Goal: Task Accomplishment & Management: Manage account settings

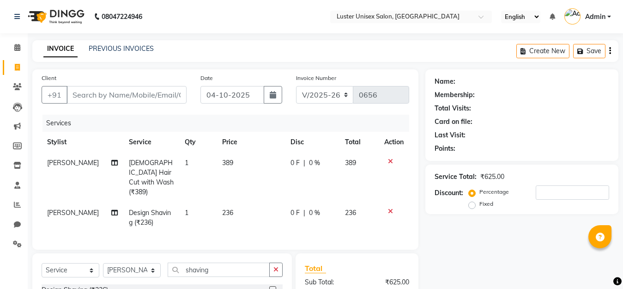
select select "7467"
select select "service"
select select "68086"
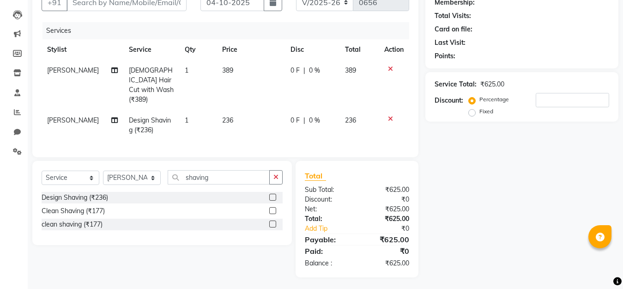
scroll to position [92, 0]
click at [556, 103] on input "number" at bounding box center [572, 100] width 73 height 14
click at [391, 115] on icon at bounding box center [390, 118] width 5 height 6
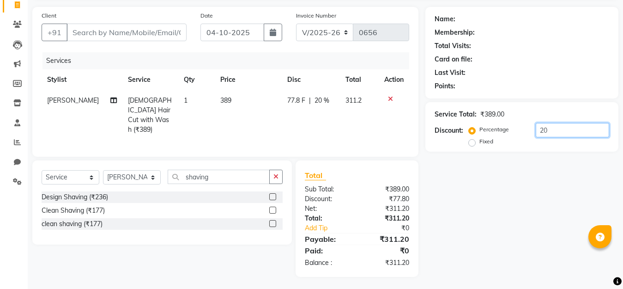
click at [557, 129] on input "20" at bounding box center [572, 130] width 73 height 14
type input "2"
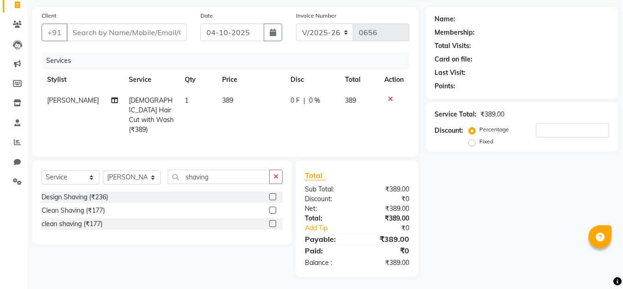
click at [390, 98] on icon at bounding box center [390, 99] width 5 height 6
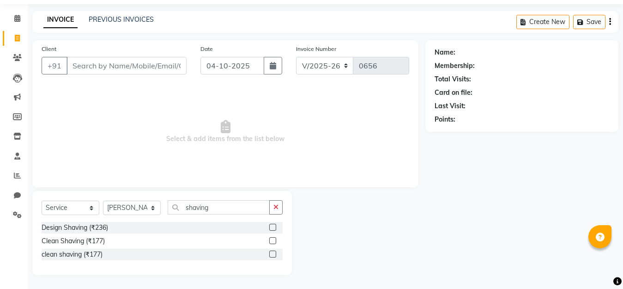
scroll to position [29, 0]
click at [217, 207] on input "shaving" at bounding box center [219, 207] width 102 height 14
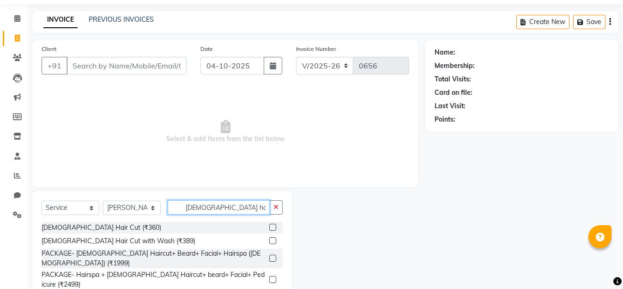
scroll to position [0, 0]
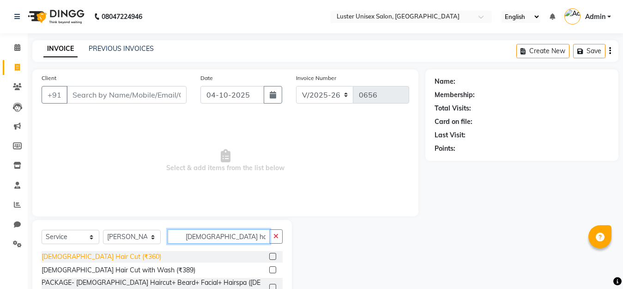
type input "[DEMOGRAPHIC_DATA] hair"
click at [85, 259] on div "[DEMOGRAPHIC_DATA] Hair Cut (₹360)" at bounding box center [102, 257] width 120 height 10
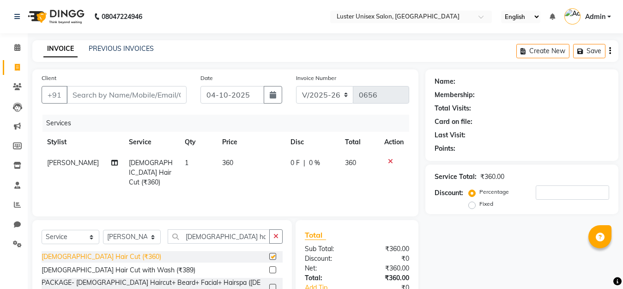
checkbox input "false"
click at [99, 95] on input "Client" at bounding box center [127, 95] width 120 height 18
type input "9"
type input "0"
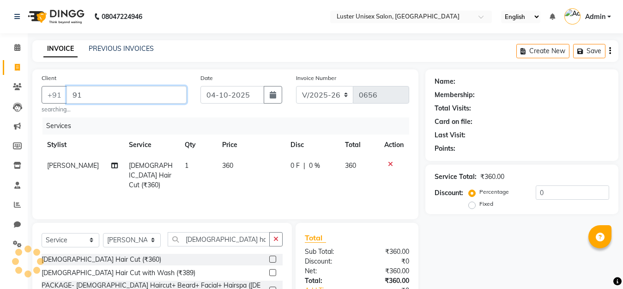
type input "9"
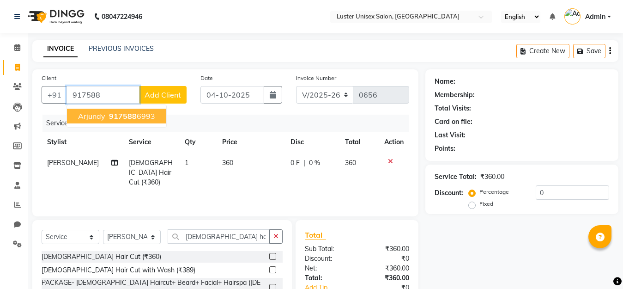
click at [129, 114] on span "917588" at bounding box center [123, 115] width 28 height 9
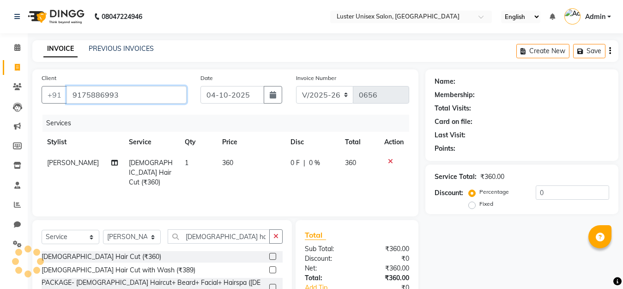
type input "9175886993"
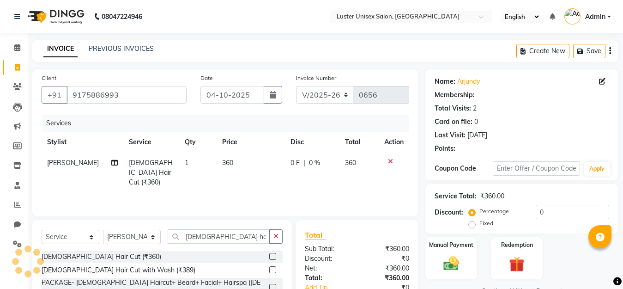
select select "1: Object"
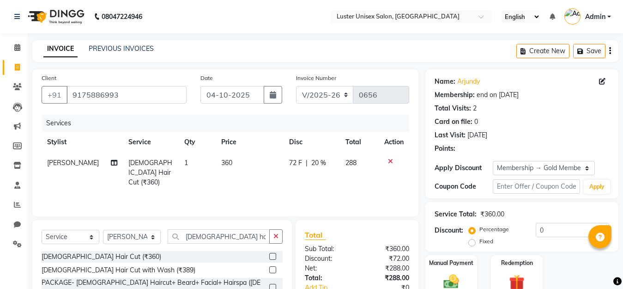
type input "20"
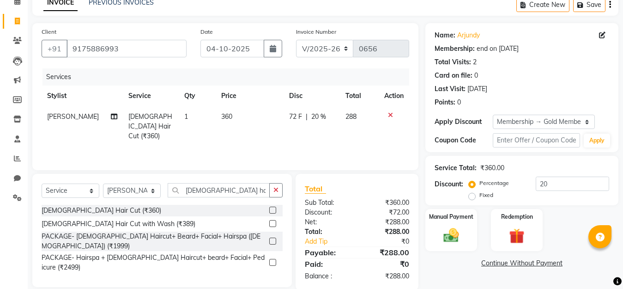
scroll to position [61, 0]
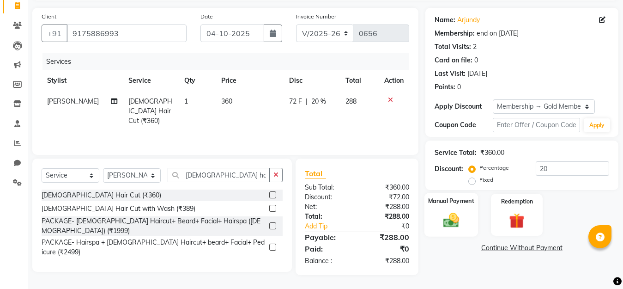
click at [447, 214] on img at bounding box center [451, 220] width 26 height 18
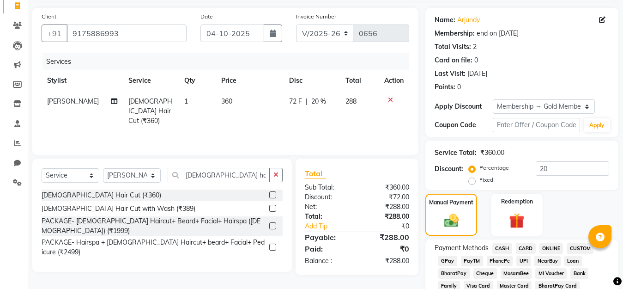
scroll to position [154, 0]
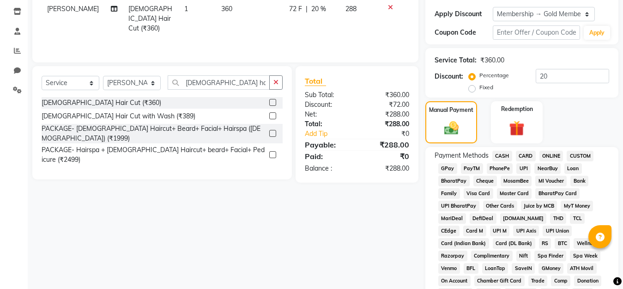
click at [466, 169] on span "PayTM" at bounding box center [472, 168] width 22 height 11
click at [157, 82] on select "Select Stylist [PERSON_NAME] kajal [PERSON_NAME]" at bounding box center [132, 83] width 58 height 14
select select "88336"
click at [103, 76] on select "Select Stylist [PERSON_NAME] kajal [PERSON_NAME]" at bounding box center [132, 83] width 58 height 14
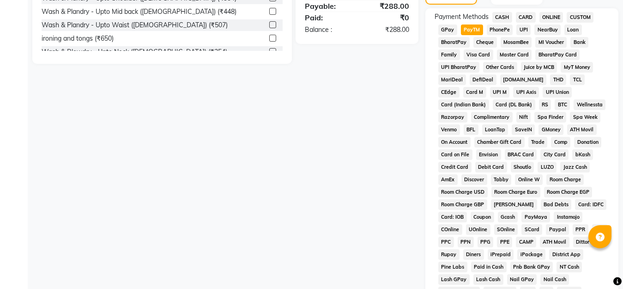
scroll to position [435, 0]
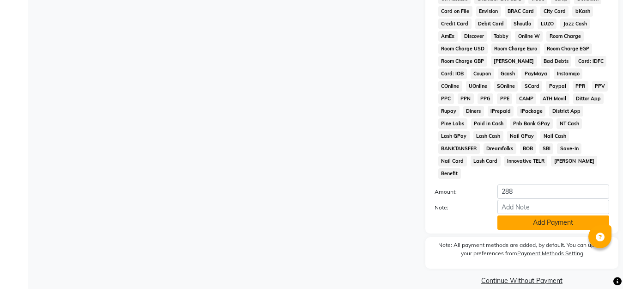
click at [525, 215] on button "Add Payment" at bounding box center [553, 222] width 112 height 14
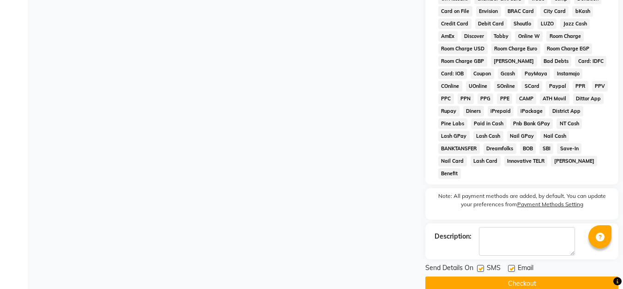
scroll to position [439, 0]
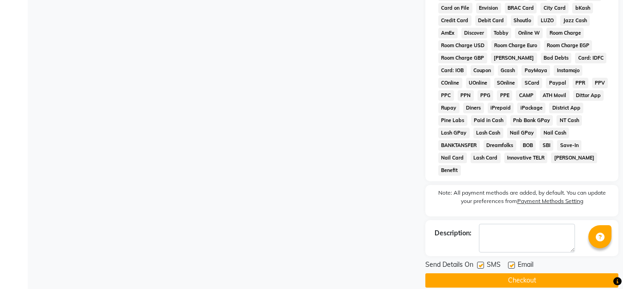
click at [540, 273] on button "Checkout" at bounding box center [521, 280] width 193 height 14
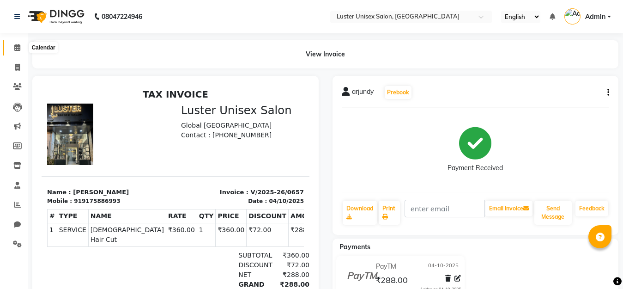
click at [18, 47] on icon at bounding box center [17, 47] width 6 height 7
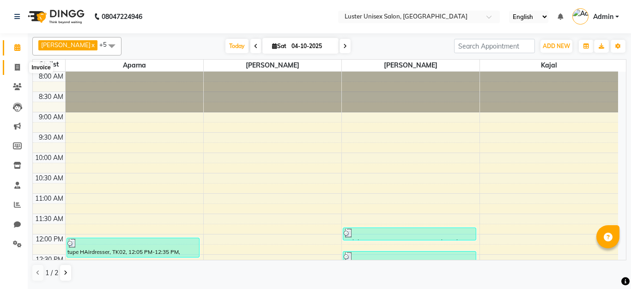
click at [18, 68] on icon at bounding box center [17, 67] width 5 height 7
select select "service"
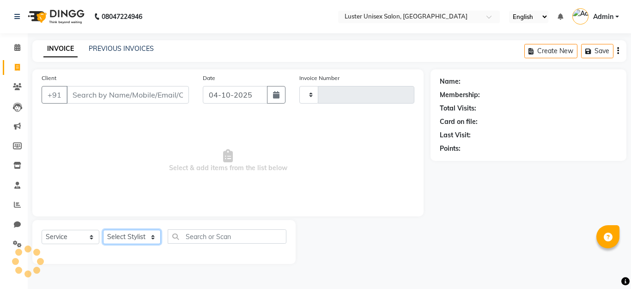
click at [135, 234] on select "Select Stylist" at bounding box center [132, 237] width 58 height 14
type input "0658"
select select "7467"
click at [135, 234] on select "Select Stylist" at bounding box center [132, 237] width 58 height 14
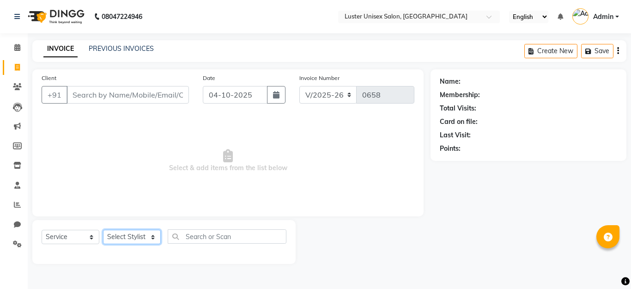
click at [135, 234] on select "Select Stylist" at bounding box center [132, 237] width 58 height 14
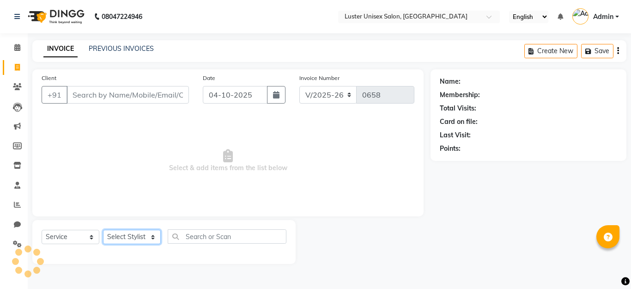
click at [135, 234] on select "Select Stylist" at bounding box center [132, 237] width 58 height 14
click at [136, 234] on select "Select Stylist" at bounding box center [132, 237] width 58 height 14
click at [137, 233] on select "Select Stylist" at bounding box center [132, 237] width 58 height 14
click at [137, 232] on select "Select Stylist" at bounding box center [132, 237] width 58 height 14
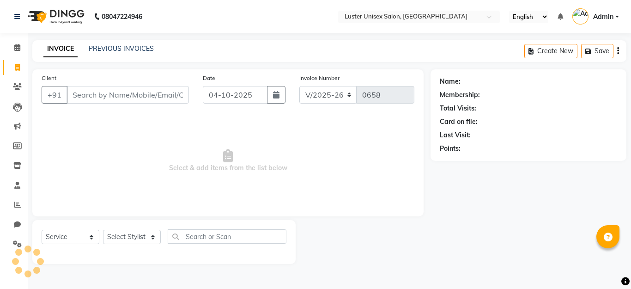
drag, startPoint x: 358, startPoint y: 222, endPoint x: 279, endPoint y: 221, distance: 79.0
click at [359, 224] on div at bounding box center [363, 242] width 135 height 44
click at [118, 237] on select "Select Stylist" at bounding box center [132, 237] width 58 height 14
click at [118, 236] on select "Select Stylist [PERSON_NAME] kajal [PERSON_NAME]" at bounding box center [132, 237] width 58 height 14
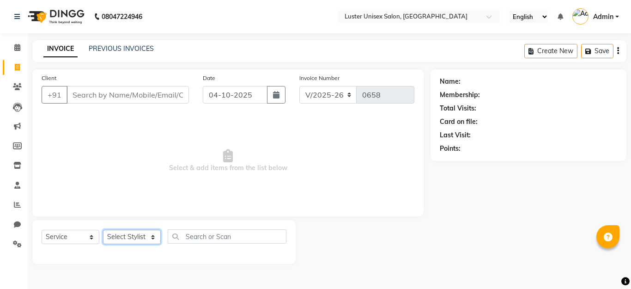
select select "68086"
click at [103, 230] on select "Select Stylist [PERSON_NAME] kajal [PERSON_NAME]" at bounding box center [132, 237] width 58 height 14
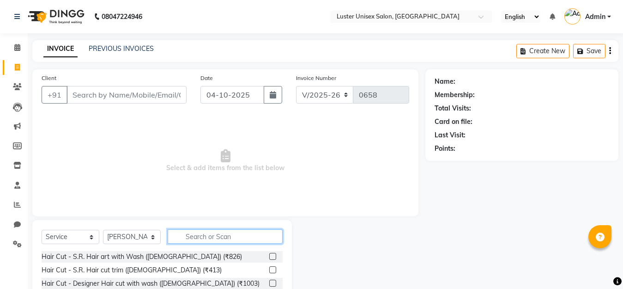
click at [197, 239] on input "text" at bounding box center [225, 236] width 115 height 14
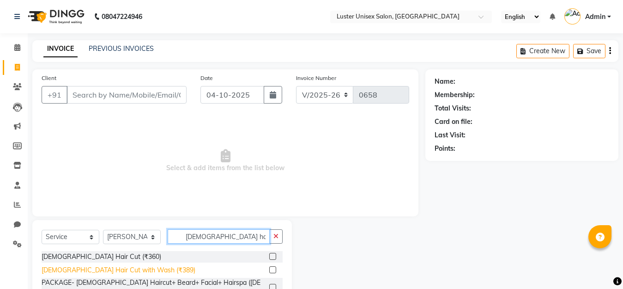
type input "[DEMOGRAPHIC_DATA] hair"
click at [74, 271] on div "[DEMOGRAPHIC_DATA] Hair Cut with Wash (₹389)" at bounding box center [119, 270] width 154 height 10
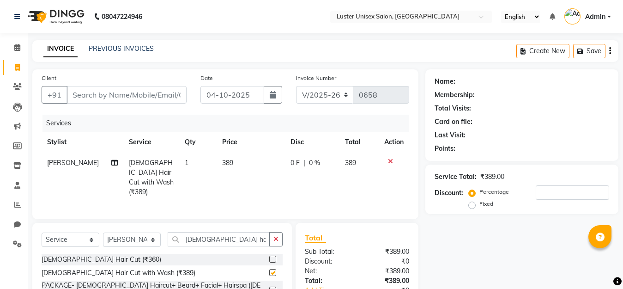
checkbox input "false"
click at [227, 236] on input "[DEMOGRAPHIC_DATA] hair" at bounding box center [219, 239] width 102 height 14
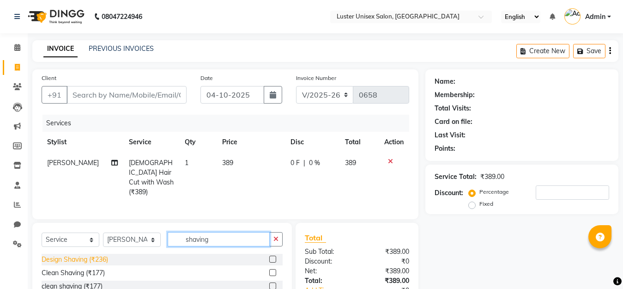
type input "shaving"
click at [78, 257] on div "Design Shaving (₹236)" at bounding box center [75, 259] width 67 height 10
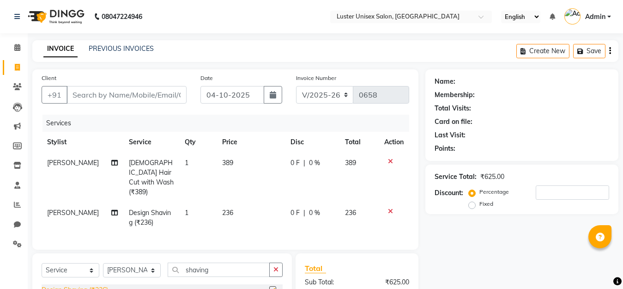
checkbox input "false"
click at [96, 93] on input "Client" at bounding box center [127, 95] width 120 height 18
click at [554, 189] on input "number" at bounding box center [572, 192] width 73 height 14
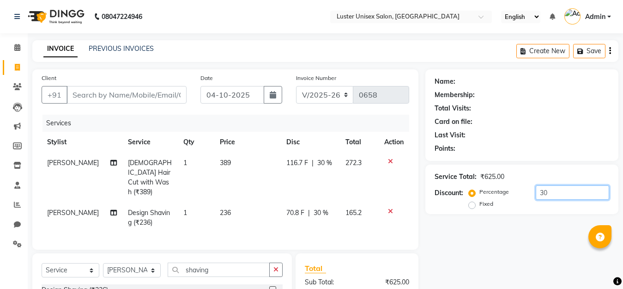
scroll to position [93, 0]
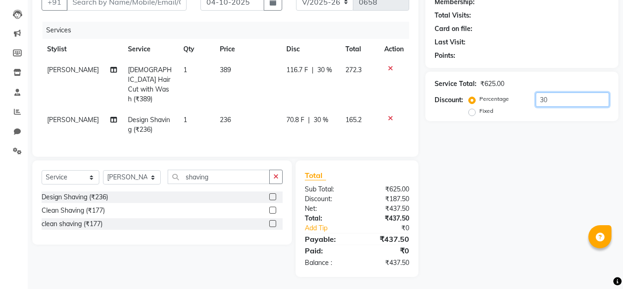
type input "30"
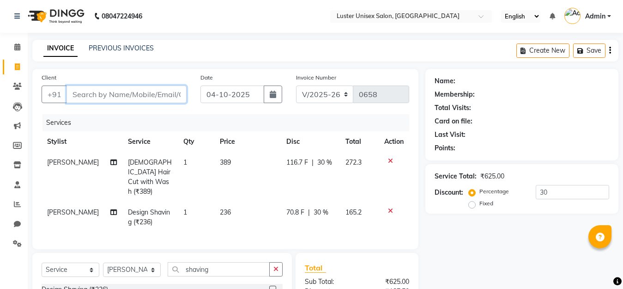
click at [83, 97] on input "Client" at bounding box center [127, 94] width 120 height 18
type input "v"
type input "0"
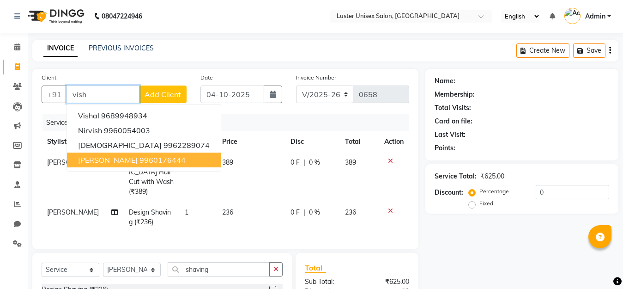
click at [89, 158] on span "[PERSON_NAME]" at bounding box center [108, 159] width 60 height 9
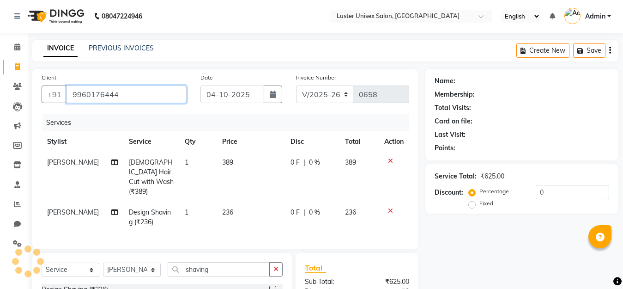
type input "9960176444"
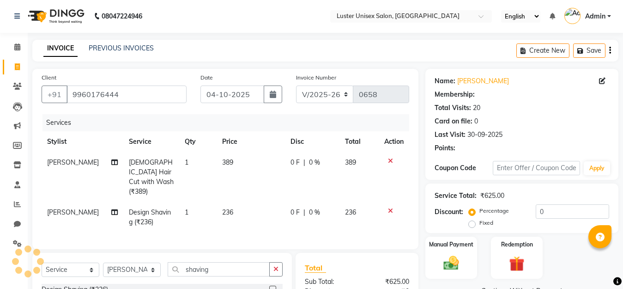
select select "1: Object"
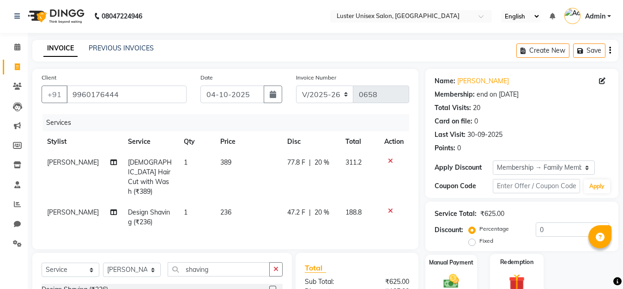
scroll to position [93, 0]
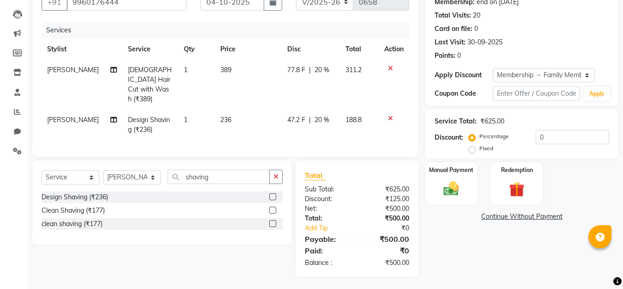
type input "20"
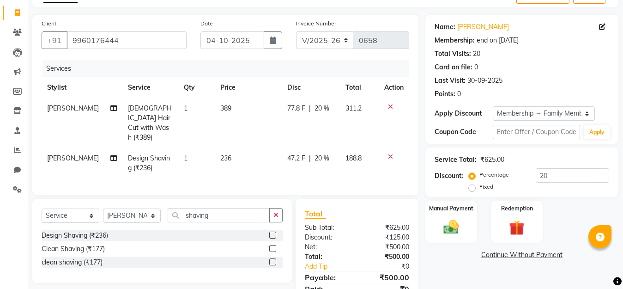
scroll to position [0, 0]
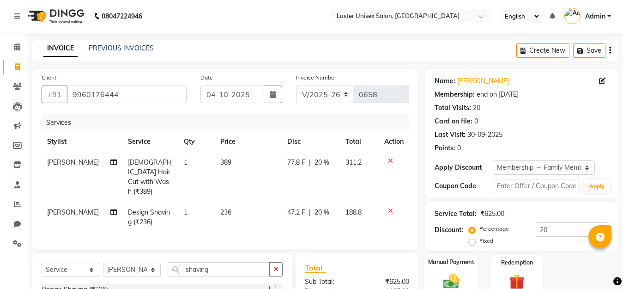
click at [458, 279] on img at bounding box center [451, 281] width 26 height 18
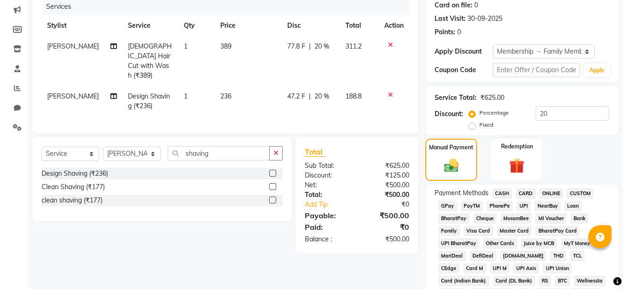
scroll to position [185, 0]
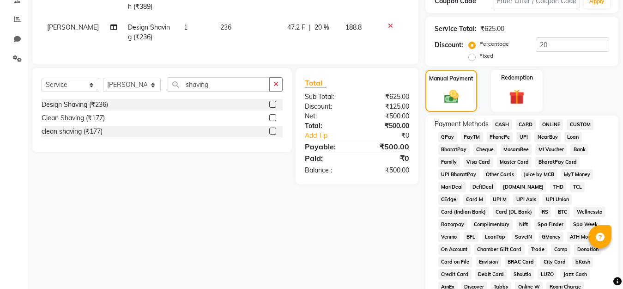
click at [474, 137] on span "PayTM" at bounding box center [472, 137] width 22 height 11
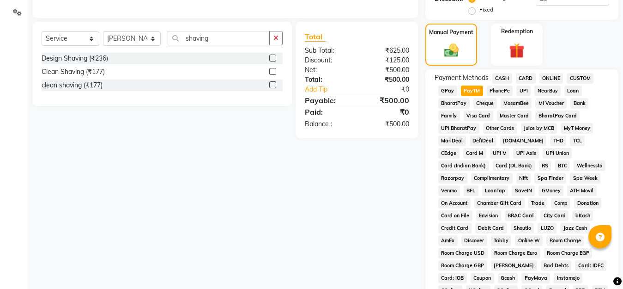
scroll to position [416, 0]
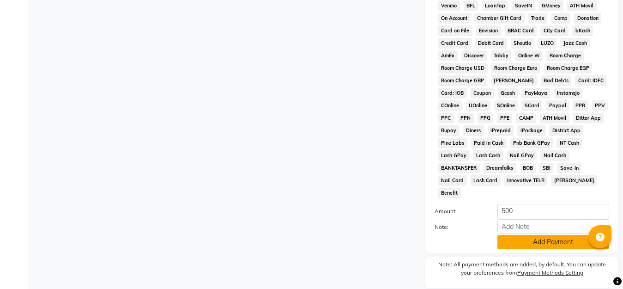
click at [529, 235] on button "Add Payment" at bounding box center [553, 242] width 112 height 14
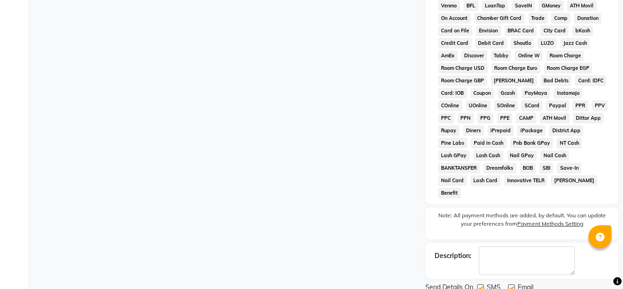
scroll to position [439, 0]
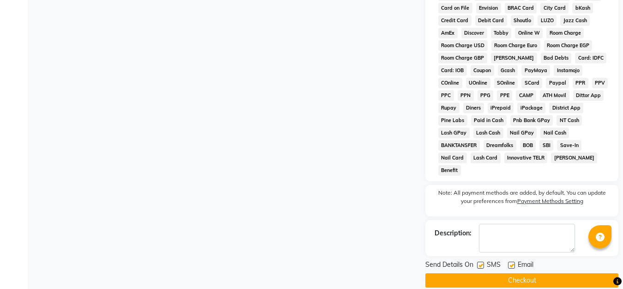
click at [528, 273] on button "Checkout" at bounding box center [521, 280] width 193 height 14
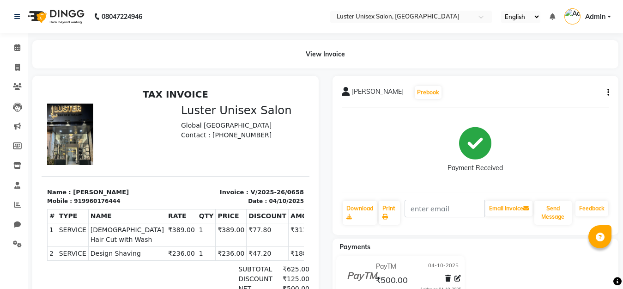
click at [609, 93] on icon "button" at bounding box center [608, 92] width 2 height 0
click at [551, 103] on div "Edit Invoice" at bounding box center [562, 104] width 63 height 12
select select "service"
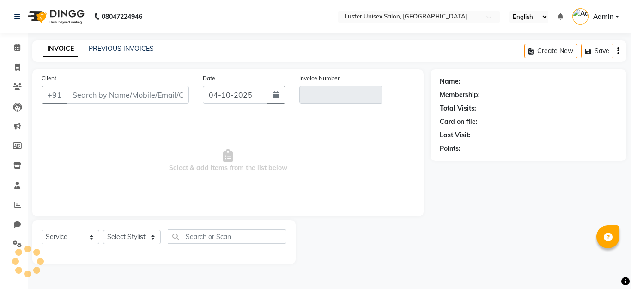
type input "9960176444"
type input "V/2025-26/0658"
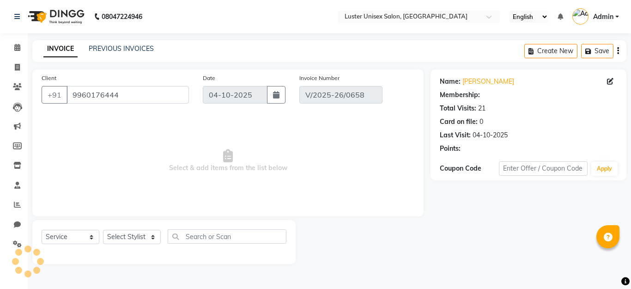
select select "1: Object"
select select "select"
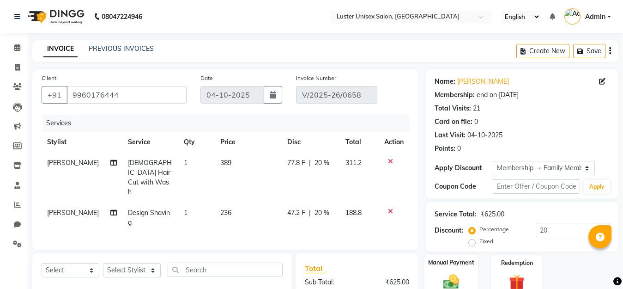
scroll to position [93, 0]
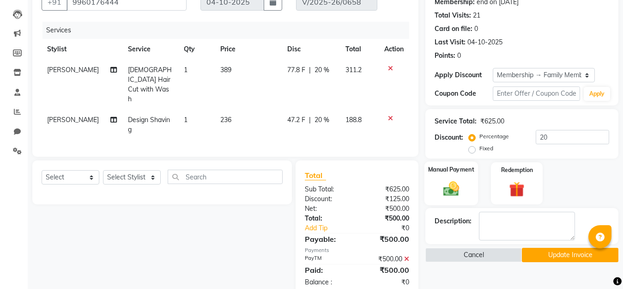
click at [459, 175] on div "Manual Payment" at bounding box center [451, 183] width 54 height 44
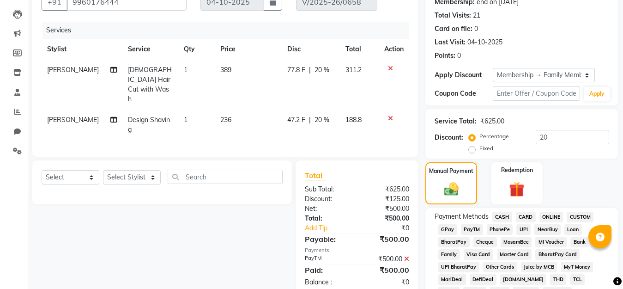
click at [503, 215] on span "CASH" at bounding box center [502, 217] width 20 height 11
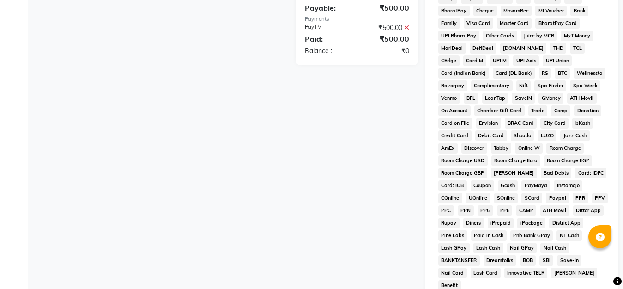
scroll to position [474, 0]
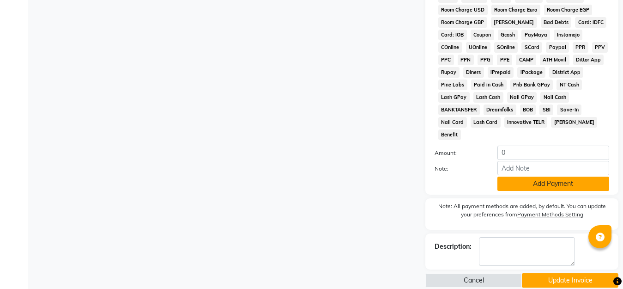
click at [551, 176] on button "Add Payment" at bounding box center [553, 183] width 112 height 14
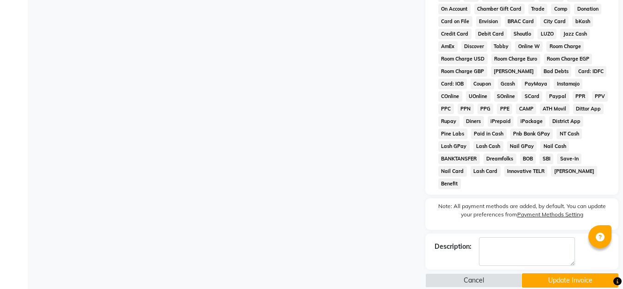
click at [560, 273] on button "Update Invoice" at bounding box center [570, 280] width 97 height 14
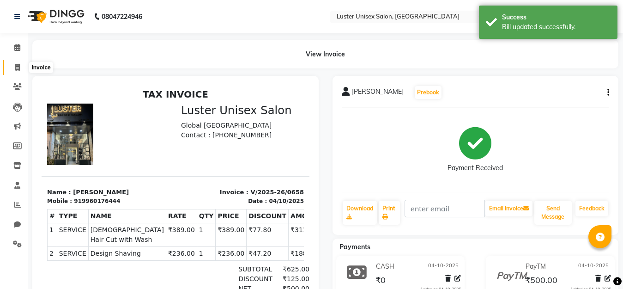
click at [16, 65] on icon at bounding box center [17, 67] width 5 height 7
select select "service"
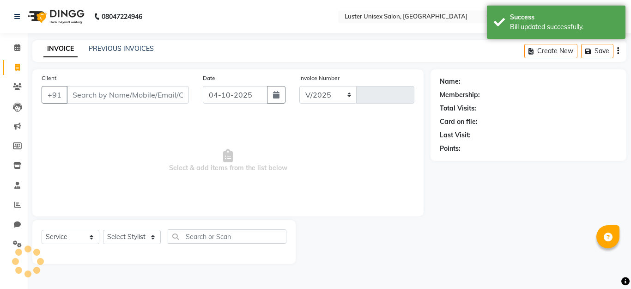
select select "7467"
type input "0660"
click at [19, 44] on icon at bounding box center [17, 47] width 6 height 7
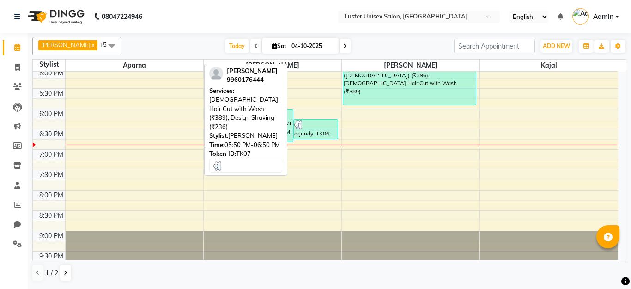
scroll to position [369, 0]
